Goal: Information Seeking & Learning: Learn about a topic

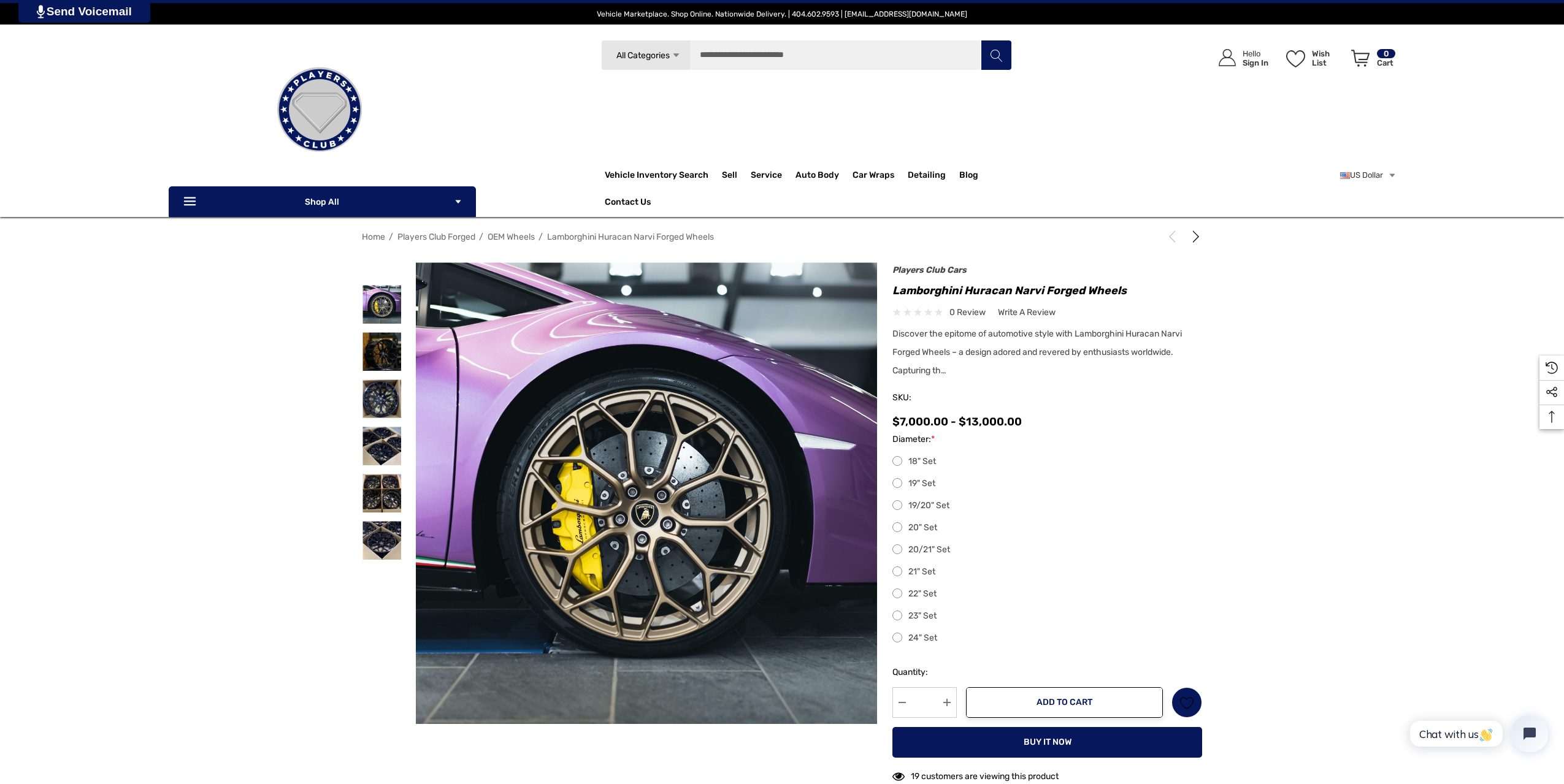
click at [900, 482] on label "19" Set" at bounding box center [1047, 483] width 309 height 14
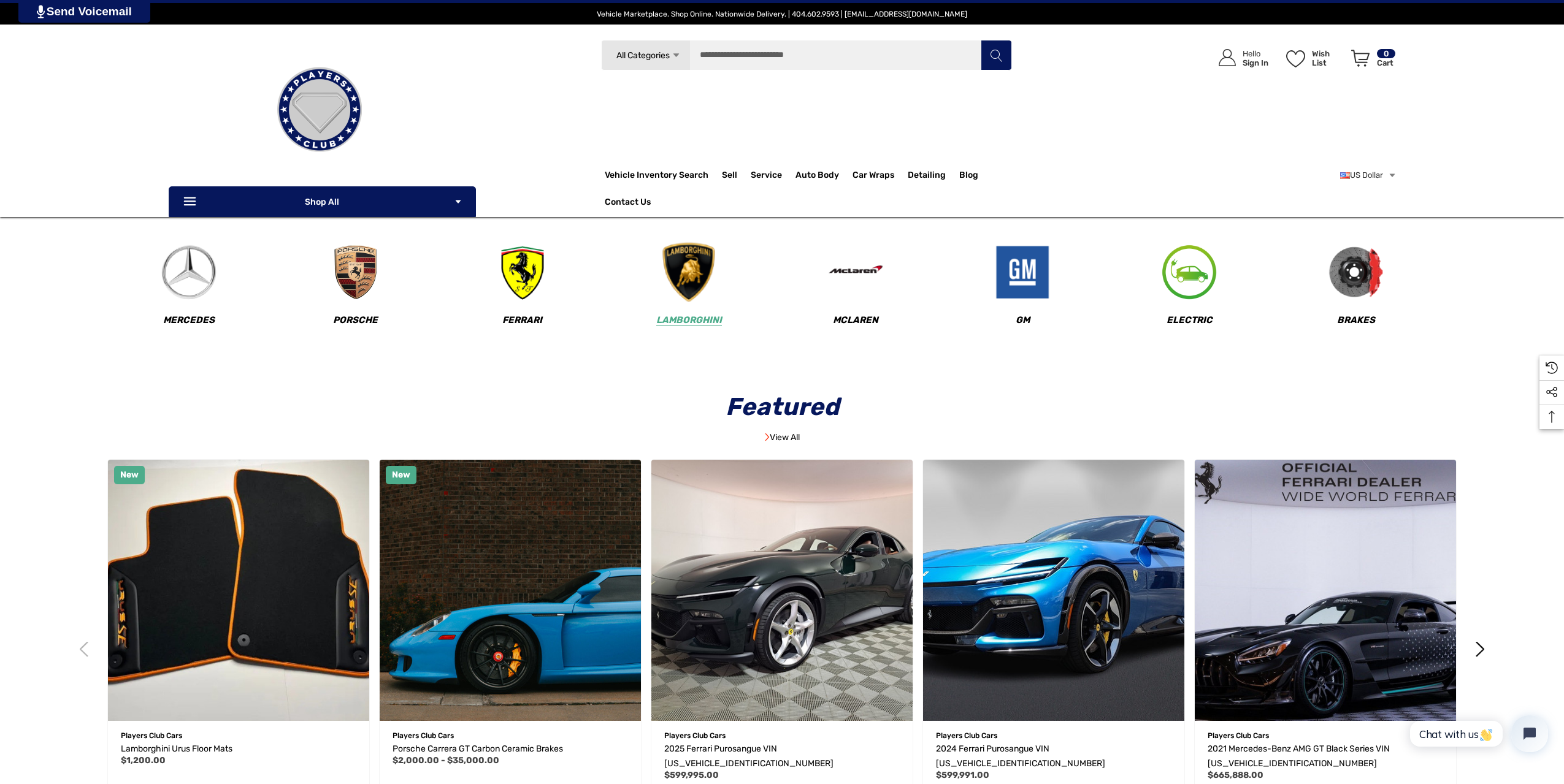
click at [680, 333] on link "Lamborghini" at bounding box center [689, 293] width 165 height 96
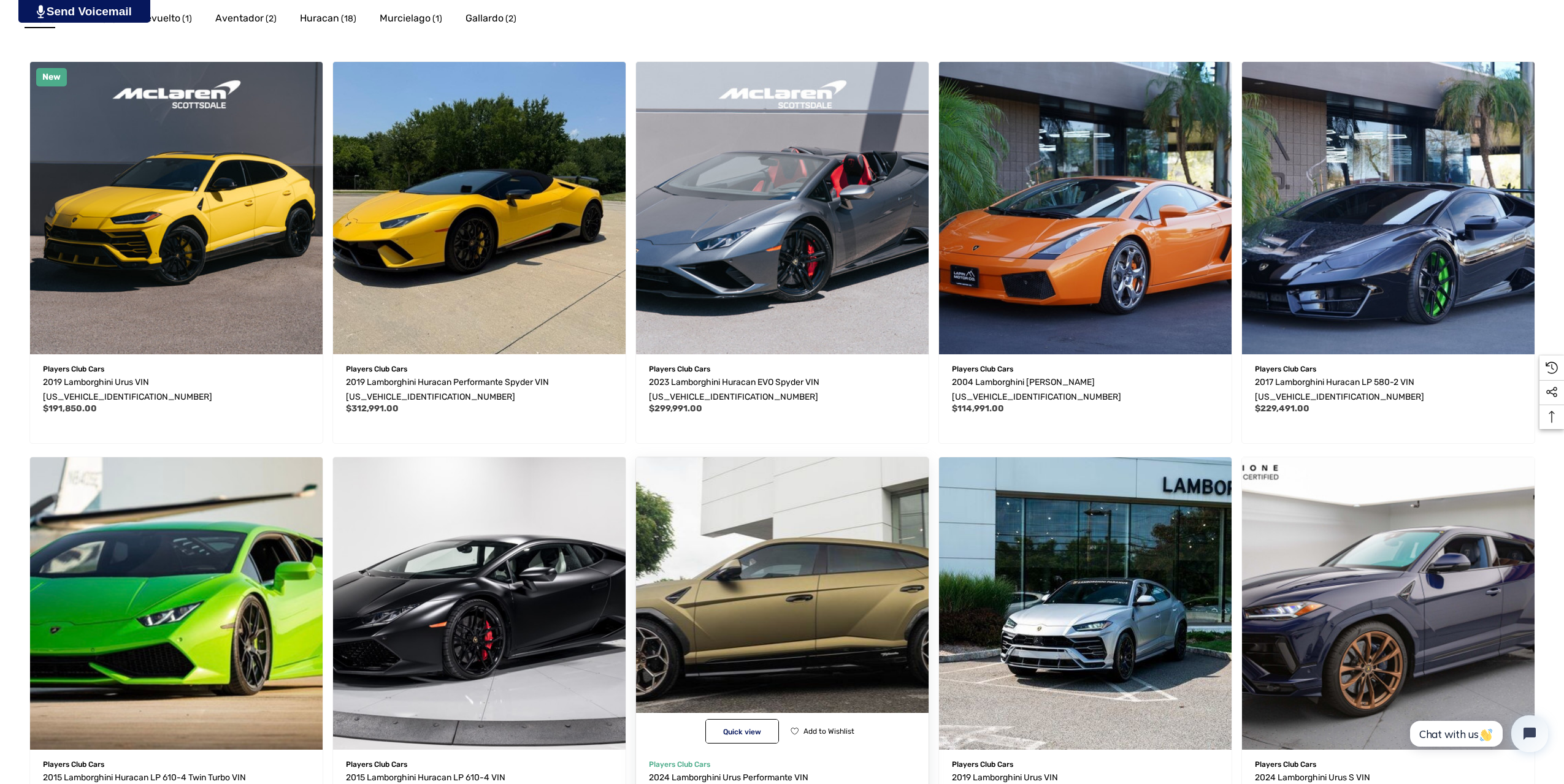
scroll to position [735, 0]
